Goal: Check status: Check status

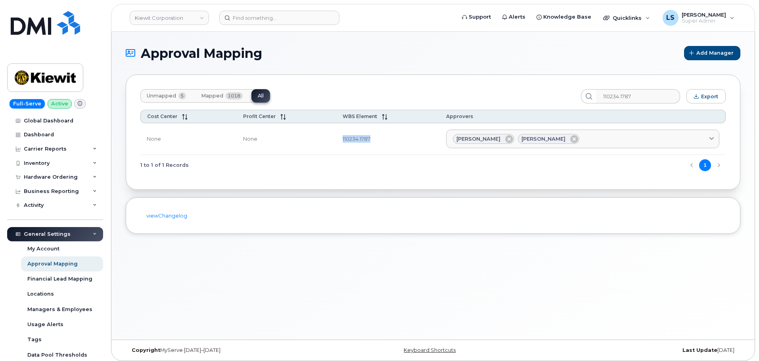
scroll to position [4, 0]
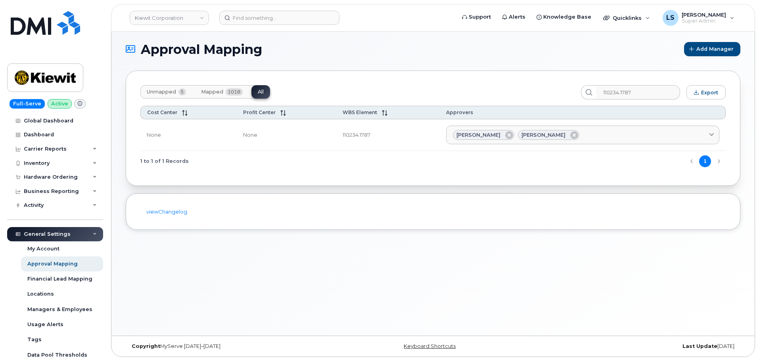
click at [152, 277] on div "Approval Mapping Add Manager Unmapped 5 Mapped 1018 All 110234.1787 Export Cost…" at bounding box center [433, 182] width 644 height 308
click at [73, 175] on div "Hardware Ordering" at bounding box center [51, 177] width 54 height 6
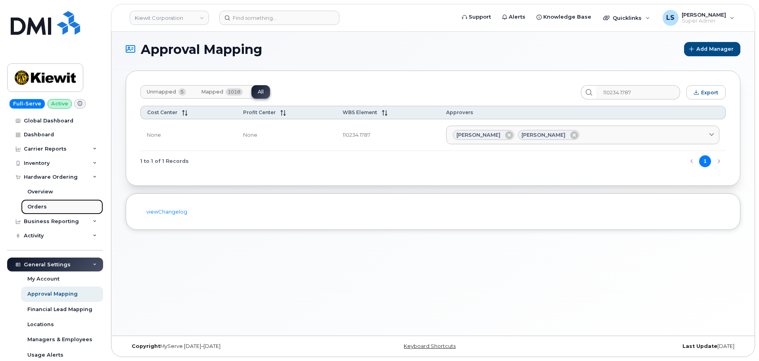
drag, startPoint x: 48, startPoint y: 204, endPoint x: 57, endPoint y: 204, distance: 8.8
click at [48, 204] on link "Orders" at bounding box center [62, 207] width 82 height 15
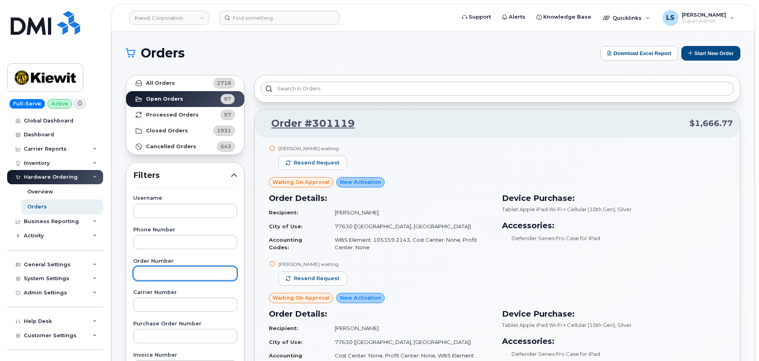
click at [170, 276] on input "text" at bounding box center [185, 274] width 104 height 14
paste input "301122"
type input "301122"
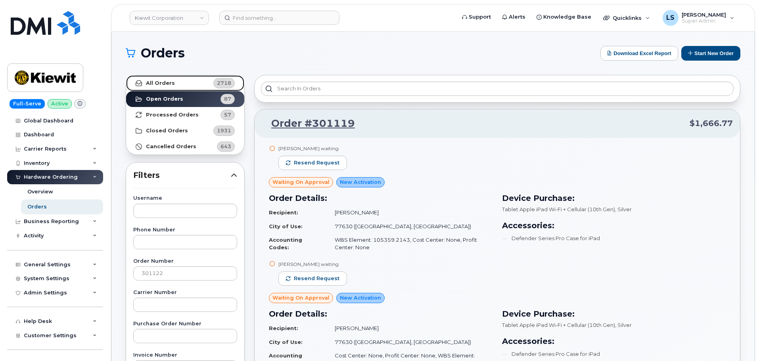
click at [171, 86] on strong "All Orders" at bounding box center [160, 83] width 29 height 6
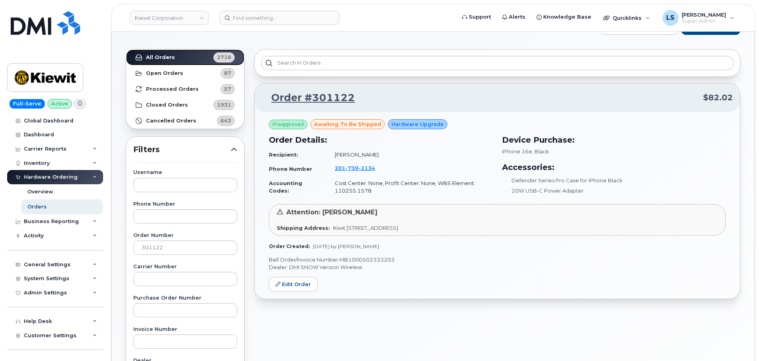
scroll to position [40, 0]
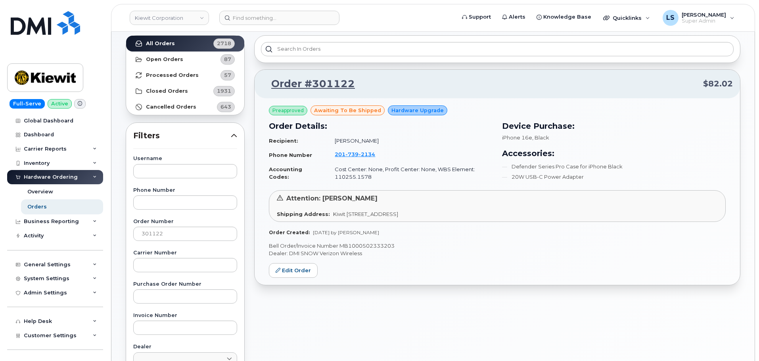
click at [319, 112] on span "awaiting to be shipped" at bounding box center [347, 111] width 67 height 8
click at [483, 296] on div "Order #301122 $82.02 Preapproved awaiting to be shipped Hardware Upgrade Order …" at bounding box center [498, 309] width 496 height 557
click at [293, 273] on link "Edit Order" at bounding box center [293, 270] width 49 height 15
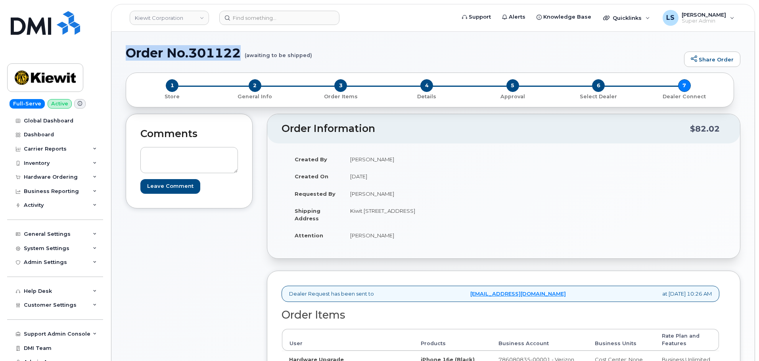
drag, startPoint x: 134, startPoint y: 53, endPoint x: 242, endPoint y: 52, distance: 107.5
click at [242, 52] on h1 "Order No.301122 (awaiting to be shipped)" at bounding box center [403, 53] width 555 height 14
copy h1 "Order No.301122"
